Goal: Task Accomplishment & Management: Use online tool/utility

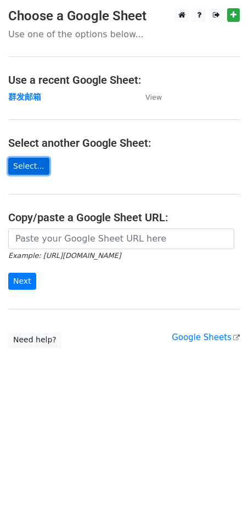
click at [33, 168] on link "Select..." at bounding box center [28, 166] width 41 height 17
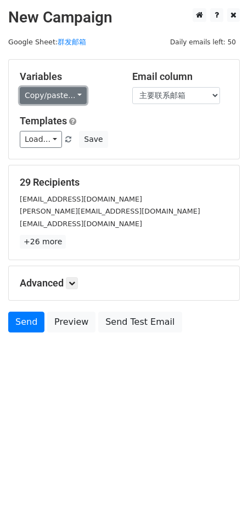
click at [56, 91] on link "Copy/paste..." at bounding box center [53, 95] width 67 height 17
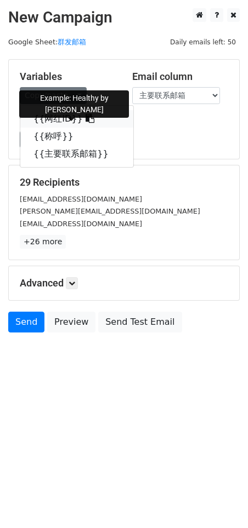
click at [63, 120] on link "{{网红ID}}" at bounding box center [76, 119] width 113 height 18
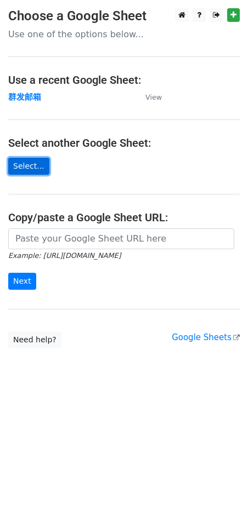
click at [33, 158] on link "Select..." at bounding box center [28, 166] width 41 height 17
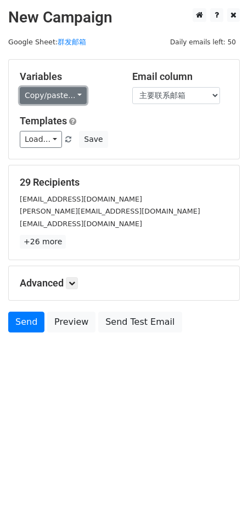
click at [60, 91] on link "Copy/paste..." at bounding box center [53, 95] width 67 height 17
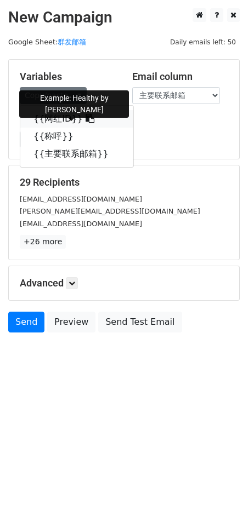
click at [52, 115] on link "{{网红ID}}" at bounding box center [76, 119] width 113 height 18
